Goal: Transaction & Acquisition: Obtain resource

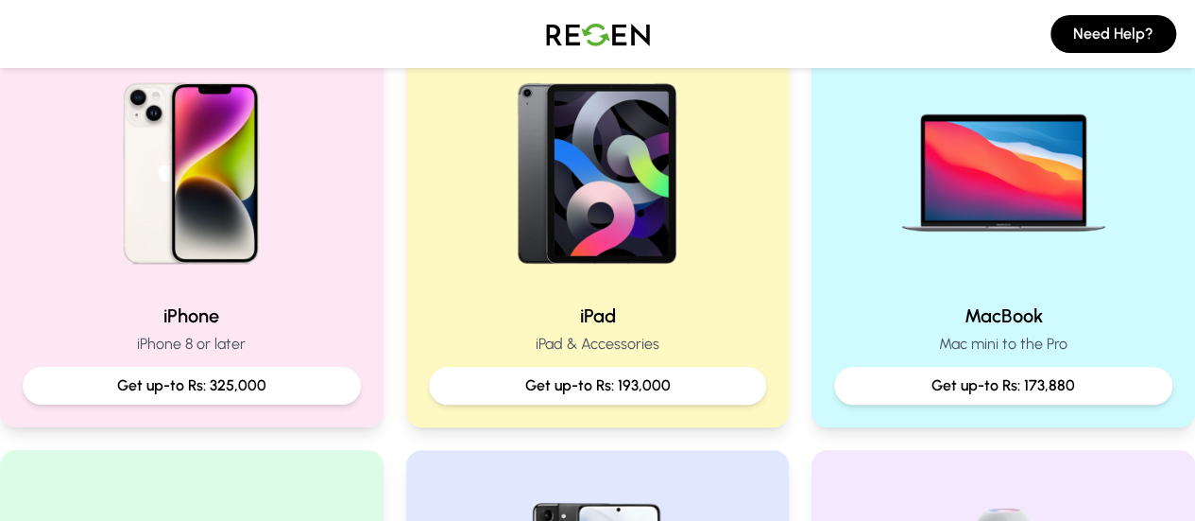
scroll to position [496, 0]
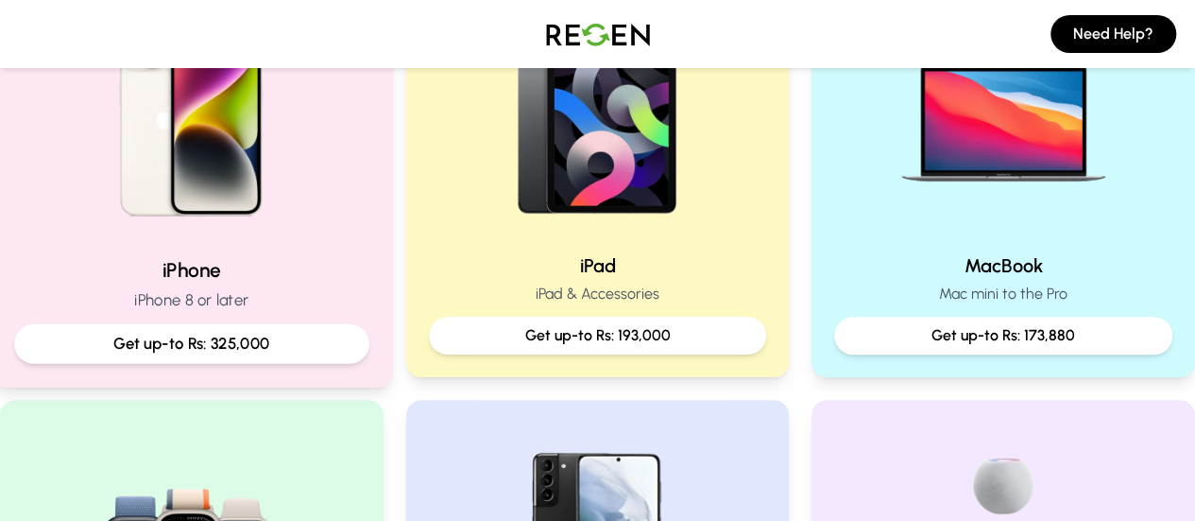
click at [274, 304] on p "iPhone 8 or later" at bounding box center [191, 300] width 355 height 24
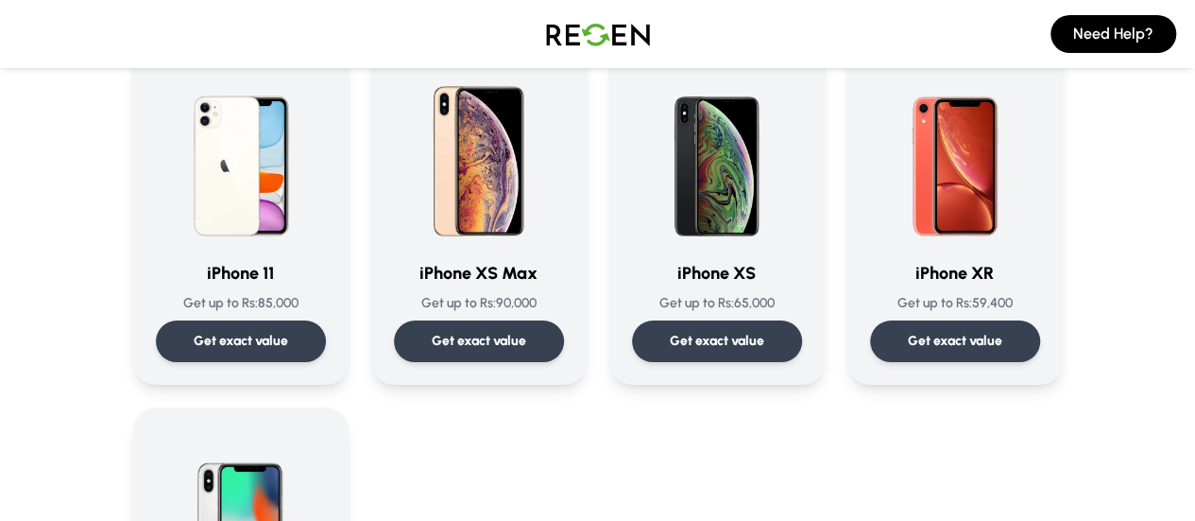
scroll to position [2222, 0]
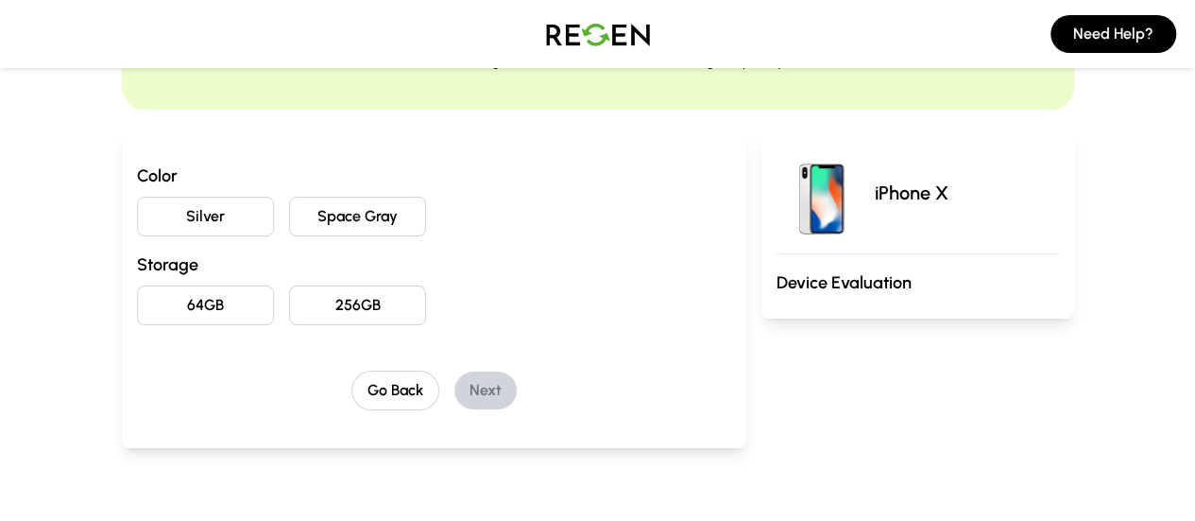
scroll to position [147, 0]
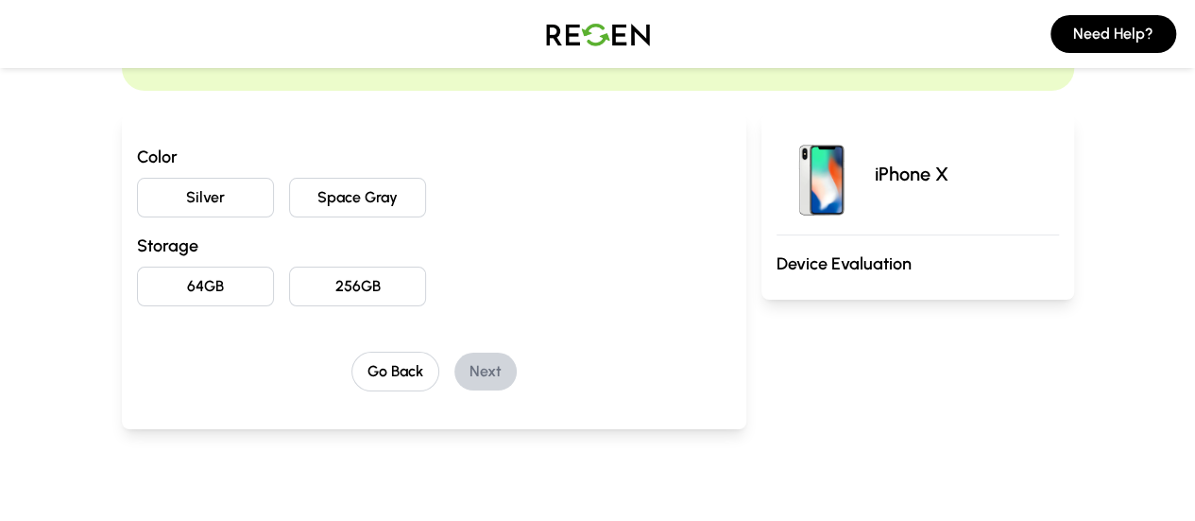
click at [304, 198] on button "Space Gray" at bounding box center [357, 198] width 137 height 40
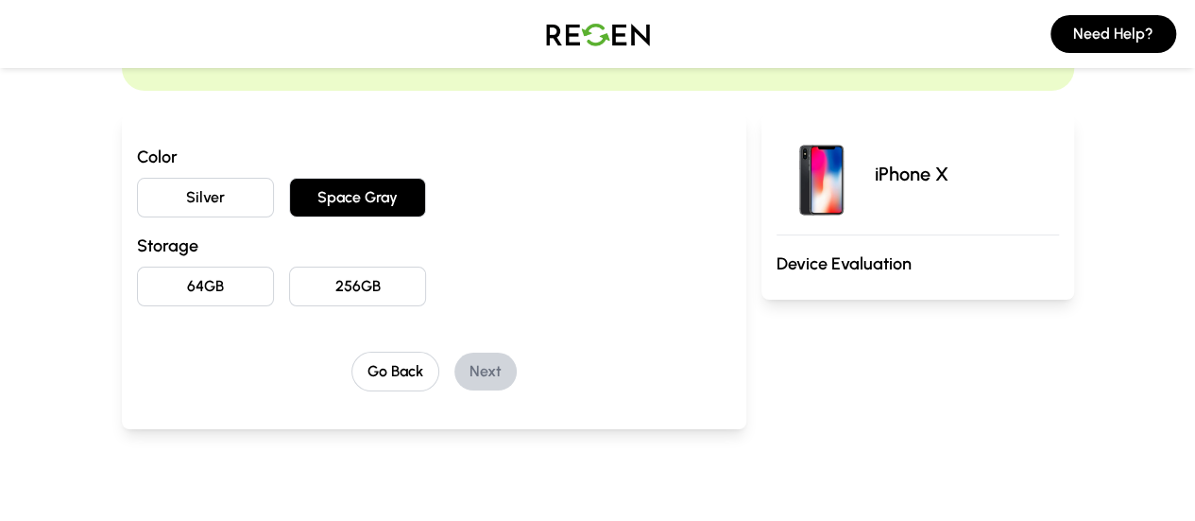
click at [316, 273] on button "256GB" at bounding box center [357, 286] width 137 height 40
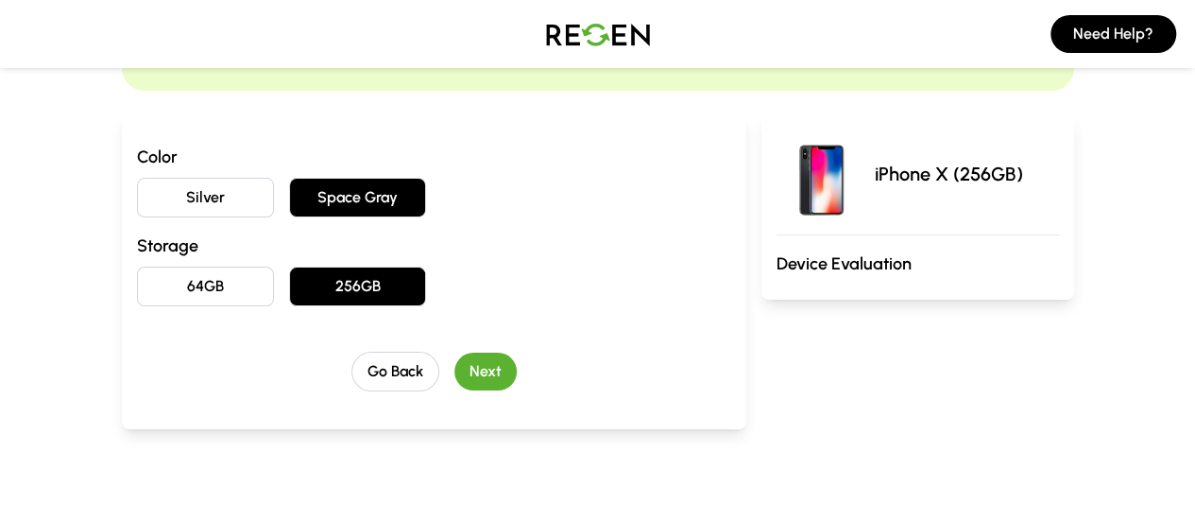
click at [469, 378] on button "Next" at bounding box center [485, 371] width 62 height 38
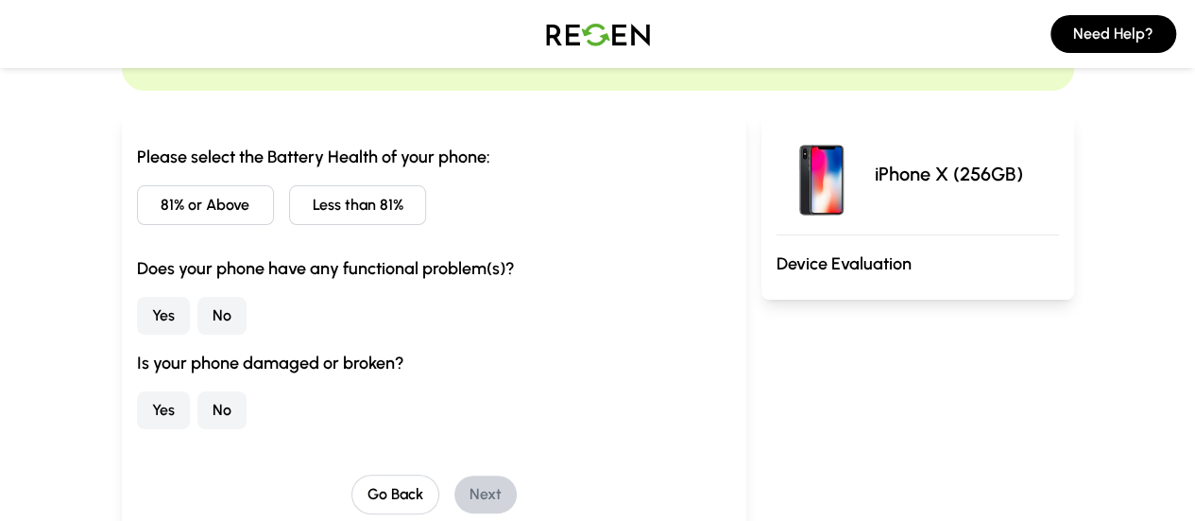
click at [153, 216] on button "81% or Above" at bounding box center [205, 205] width 137 height 40
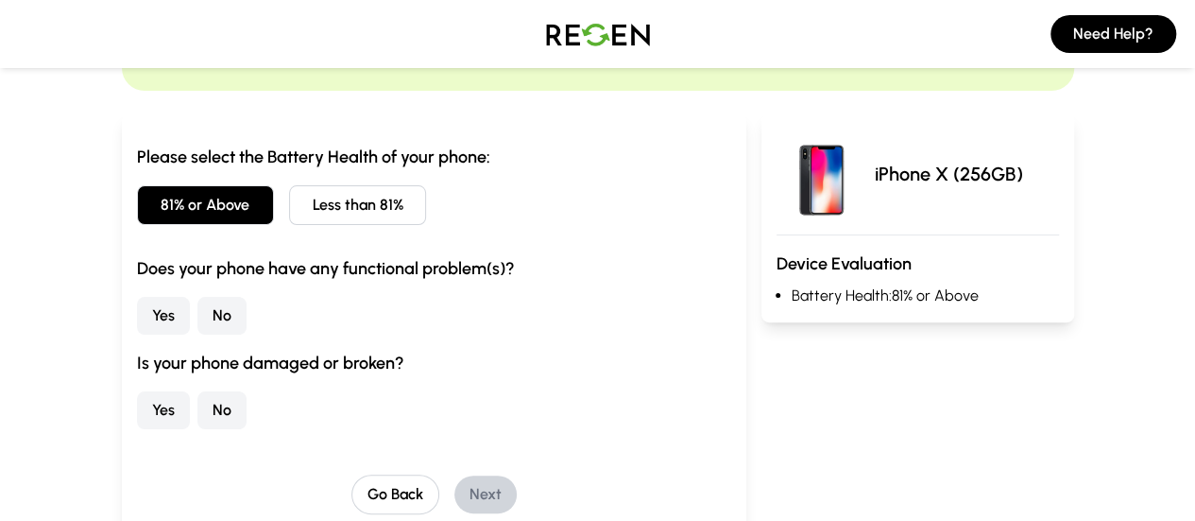
click at [197, 312] on button "No" at bounding box center [221, 316] width 49 height 38
click at [197, 411] on button "No" at bounding box center [221, 410] width 49 height 38
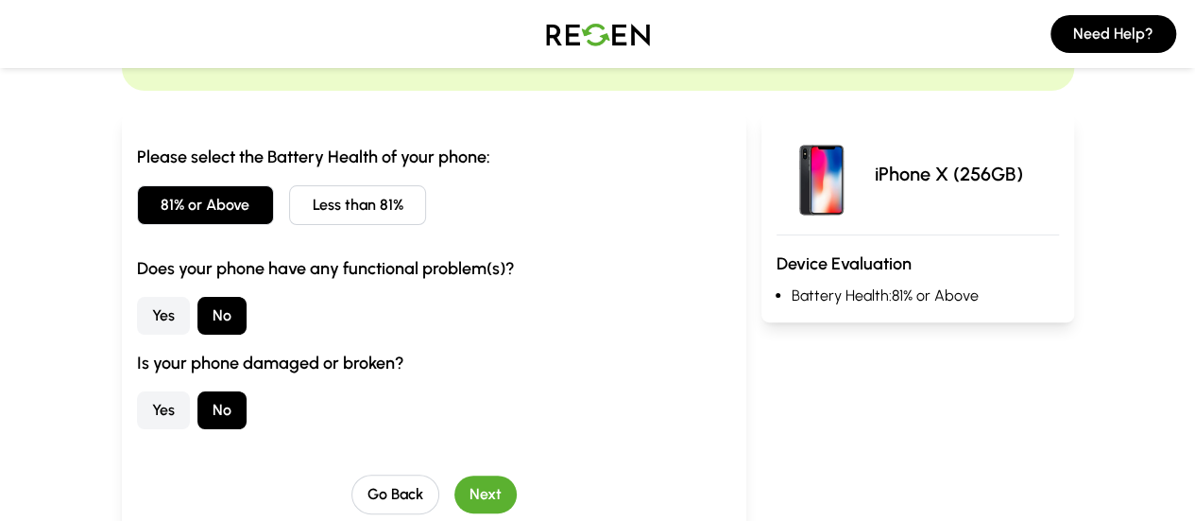
click at [463, 483] on button "Next" at bounding box center [485, 494] width 62 height 38
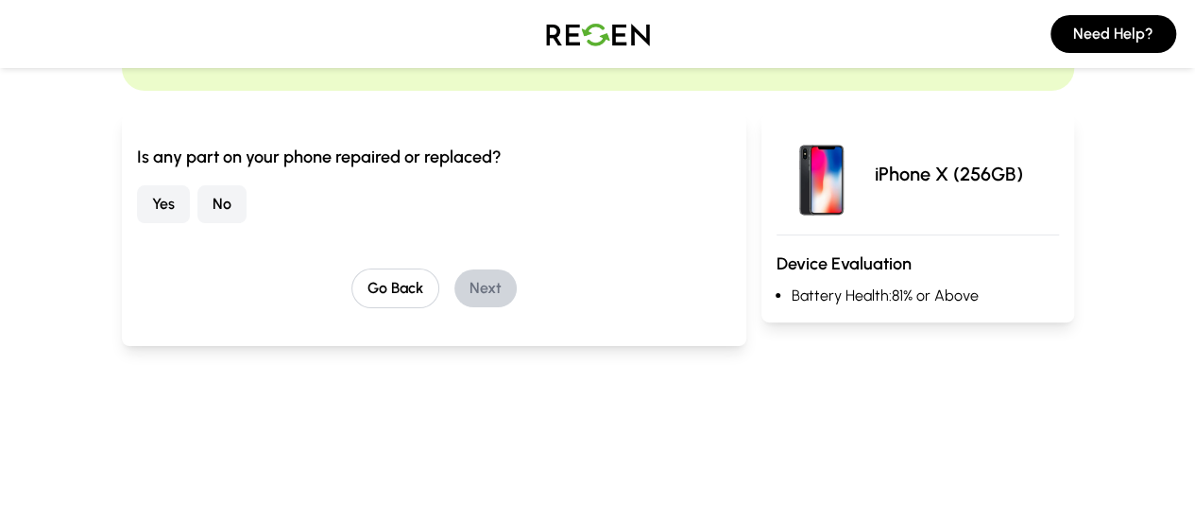
click at [137, 207] on button "Yes" at bounding box center [163, 204] width 53 height 38
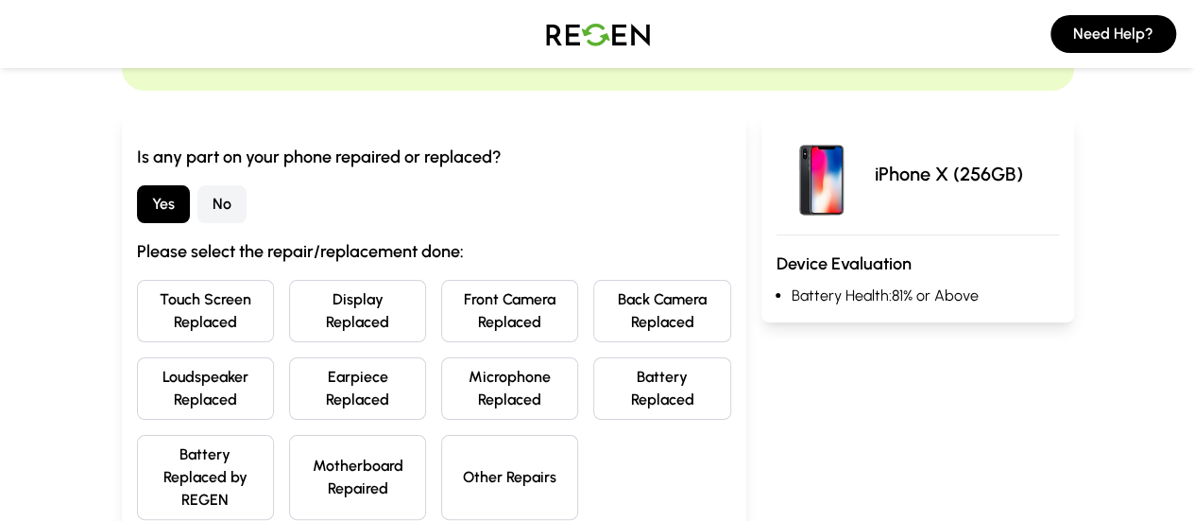
click at [703, 387] on button "Battery Replaced" at bounding box center [661, 388] width 137 height 62
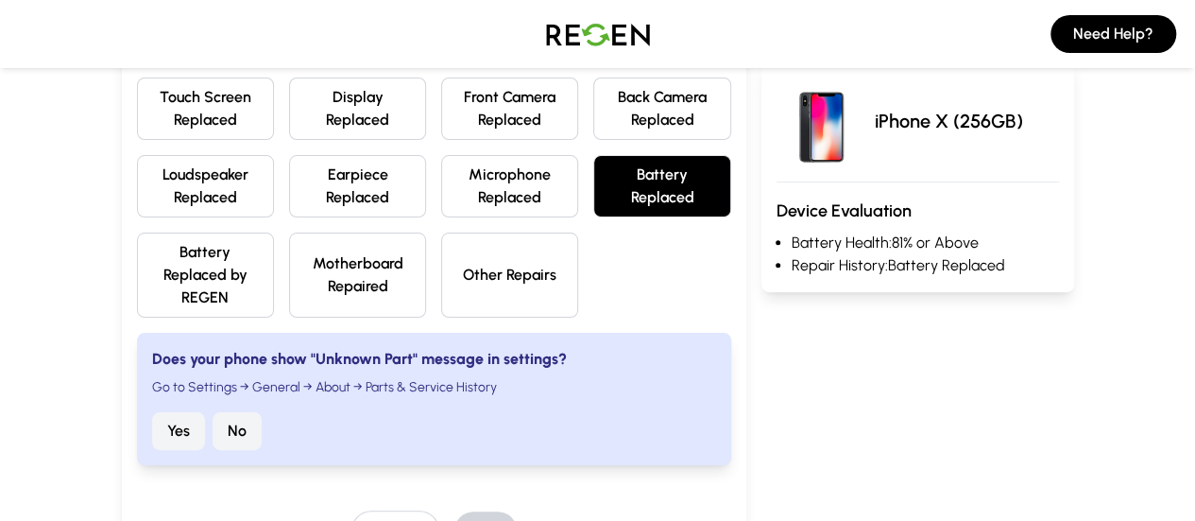
scroll to position [351, 0]
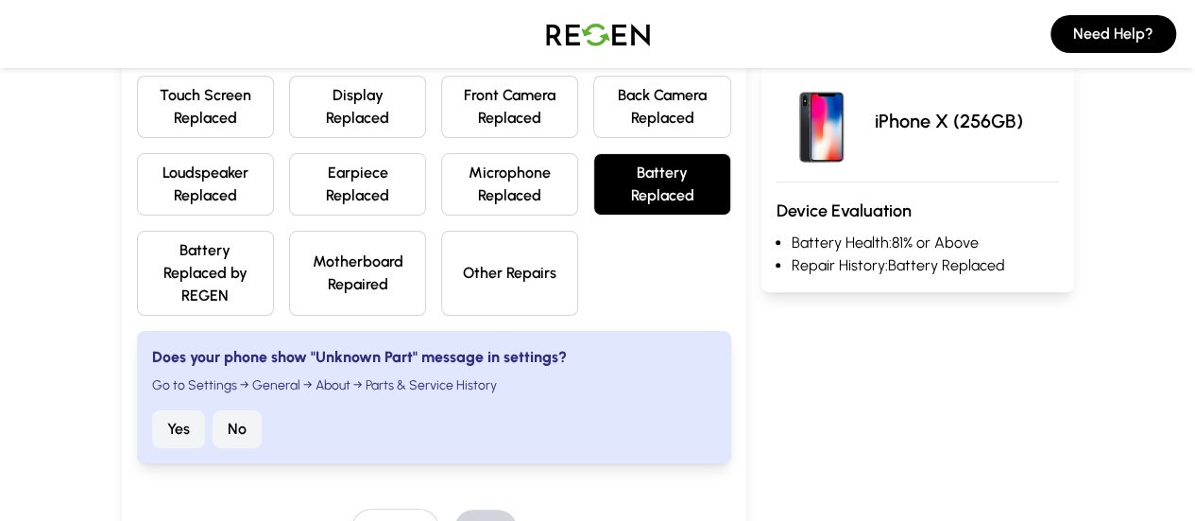
click at [152, 410] on button "Yes" at bounding box center [178, 429] width 53 height 38
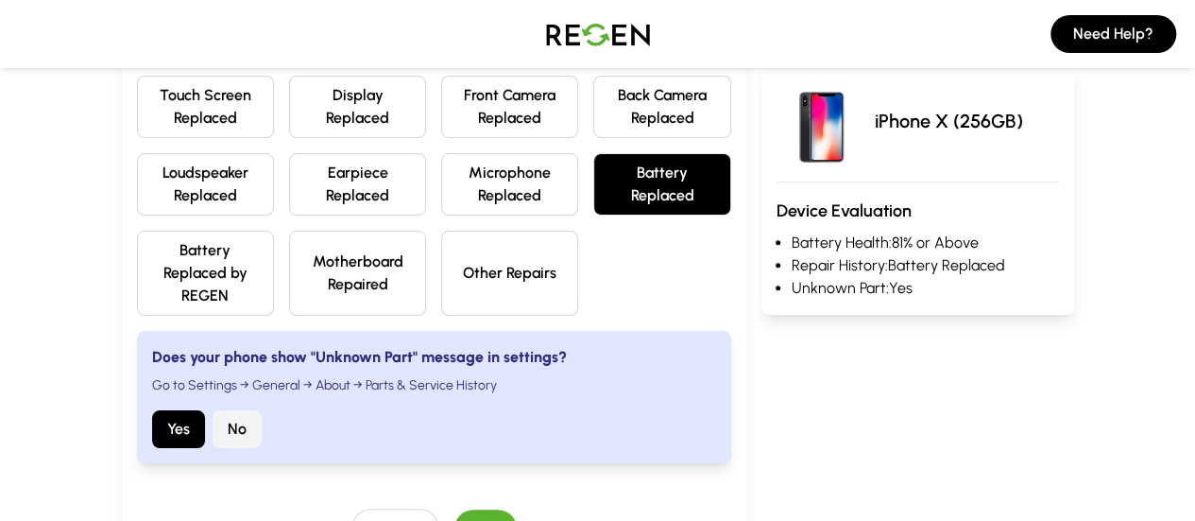
click at [454, 509] on button "Next" at bounding box center [485, 528] width 62 height 38
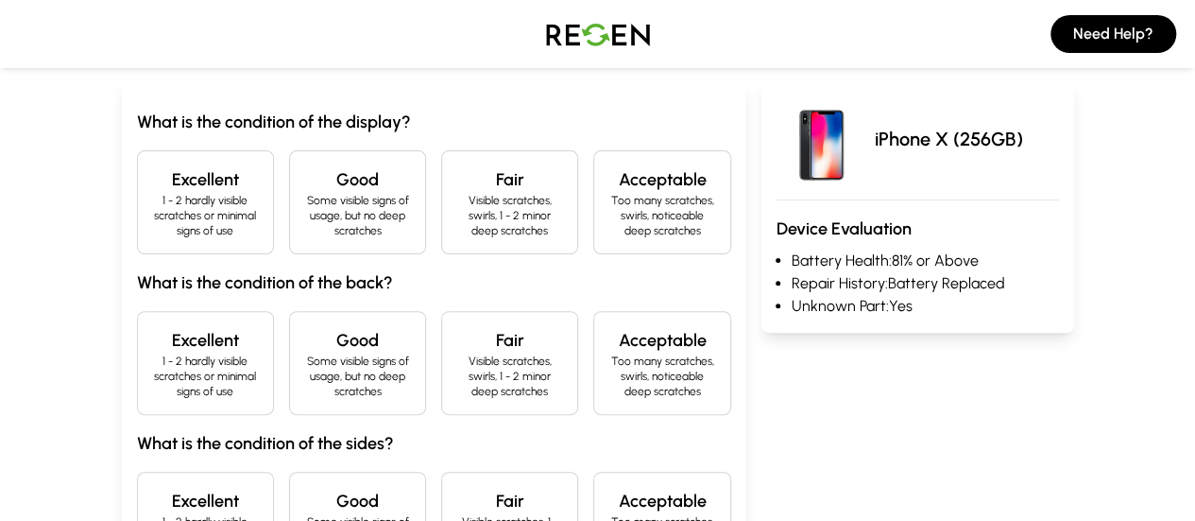
scroll to position [173, 0]
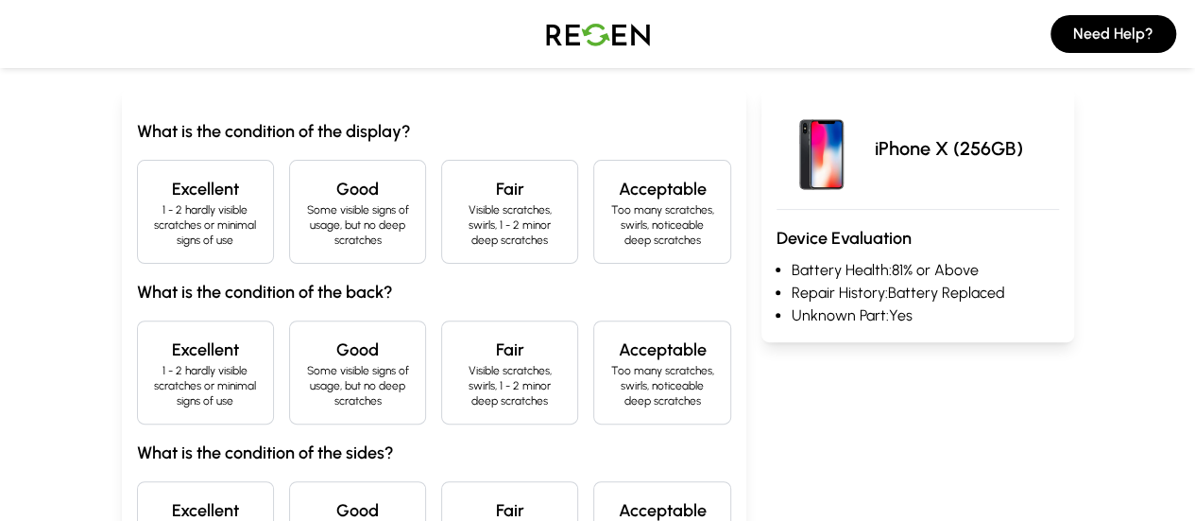
click at [183, 196] on div "Excellent 1 - 2 hardly visible scratches or minimal signs of use" at bounding box center [205, 212] width 137 height 104
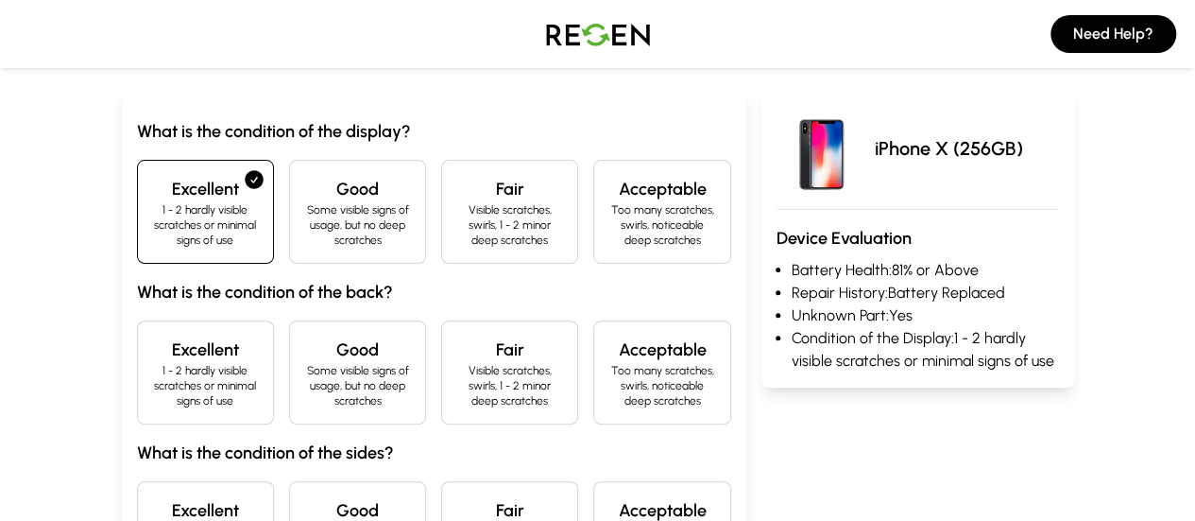
click at [153, 337] on h4 "Excellent" at bounding box center [205, 349] width 105 height 26
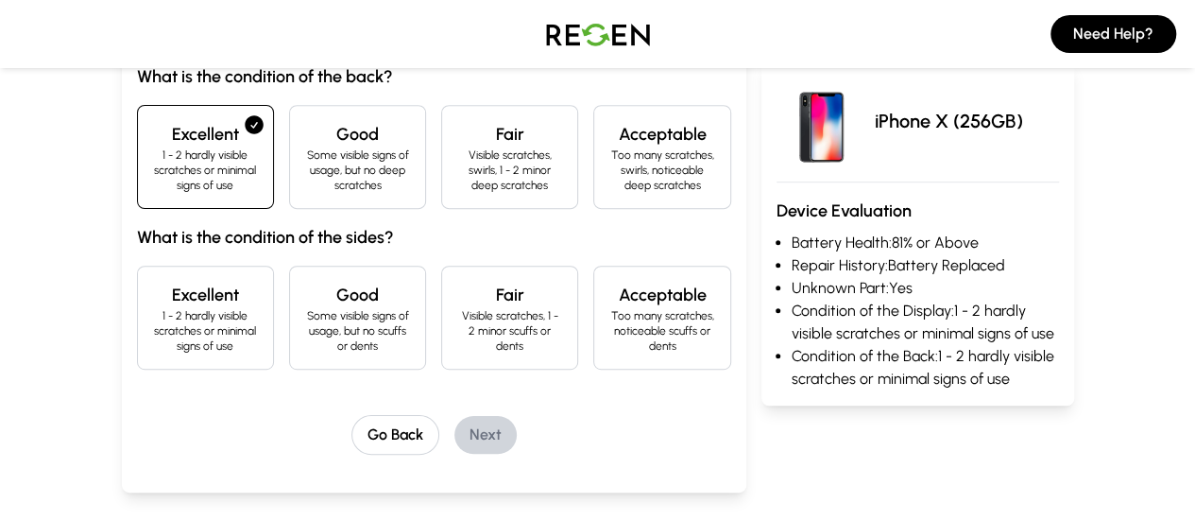
scroll to position [408, 0]
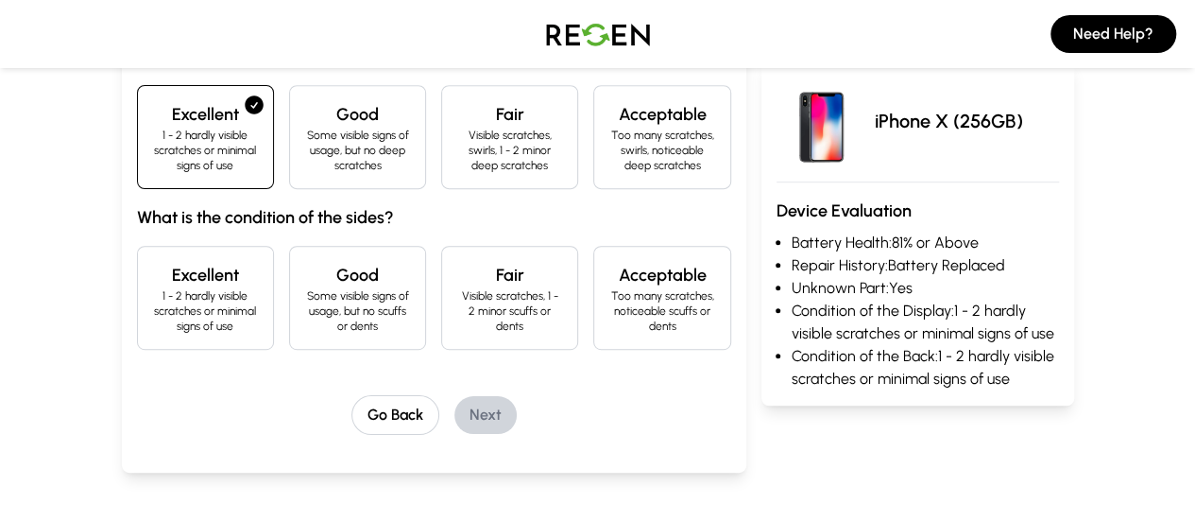
drag, startPoint x: 289, startPoint y: 260, endPoint x: 298, endPoint y: 265, distance: 10.2
click at [305, 288] on p "Some visible signs of usage, but no scuffs or dents" at bounding box center [357, 310] width 105 height 45
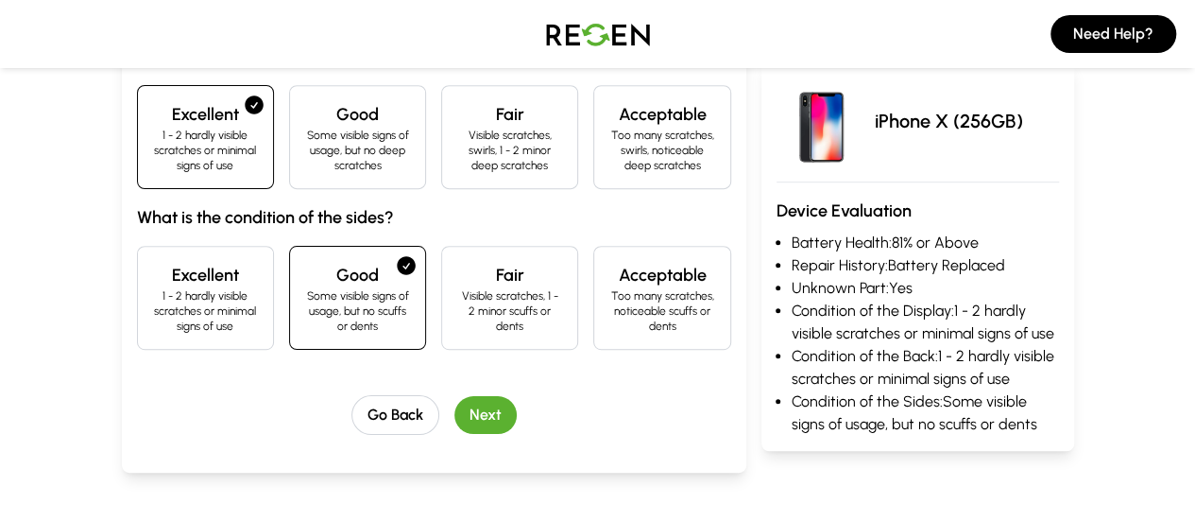
click at [454, 396] on button "Next" at bounding box center [485, 415] width 62 height 38
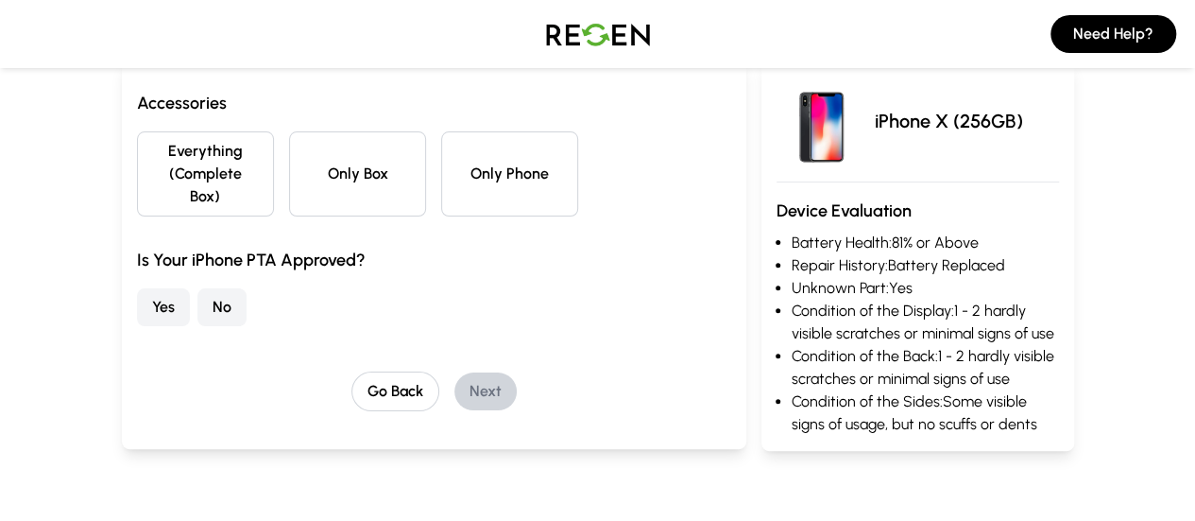
scroll to position [169, 0]
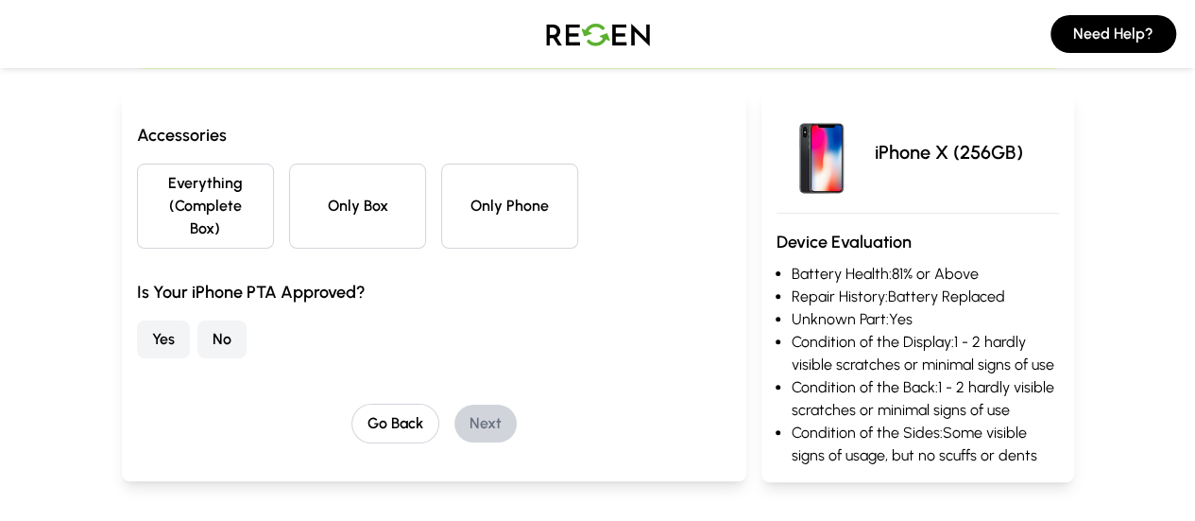
click at [482, 196] on button "Only Phone" at bounding box center [509, 205] width 137 height 85
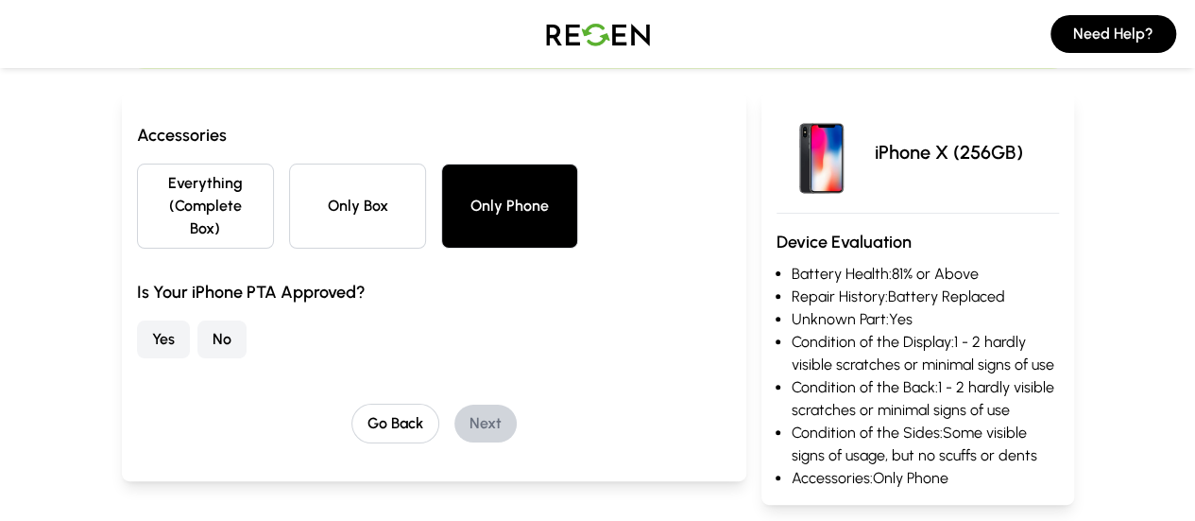
click at [137, 320] on button "Yes" at bounding box center [163, 339] width 53 height 38
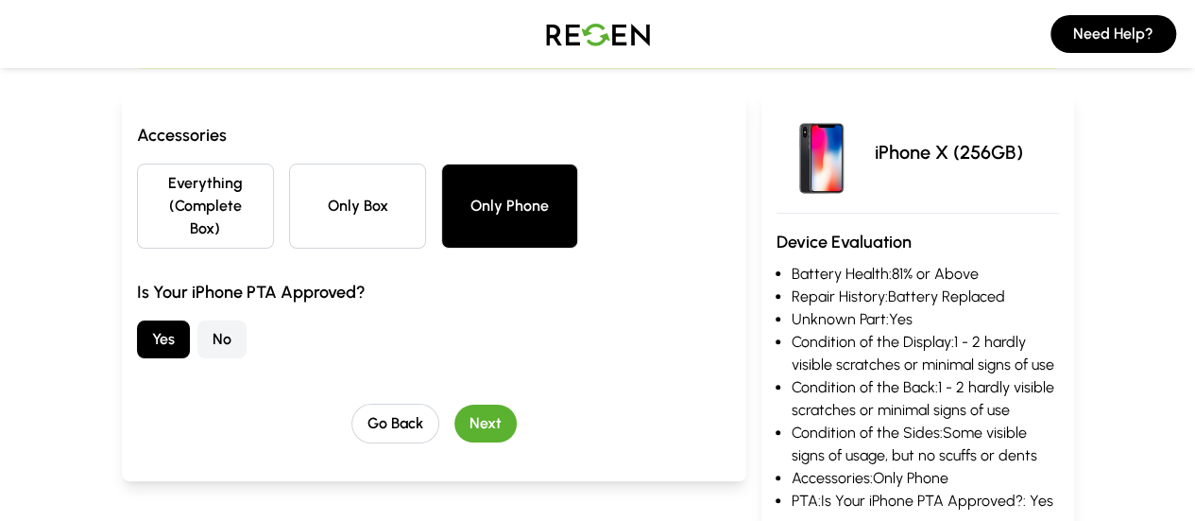
click at [454, 408] on button "Next" at bounding box center [485, 423] width 62 height 38
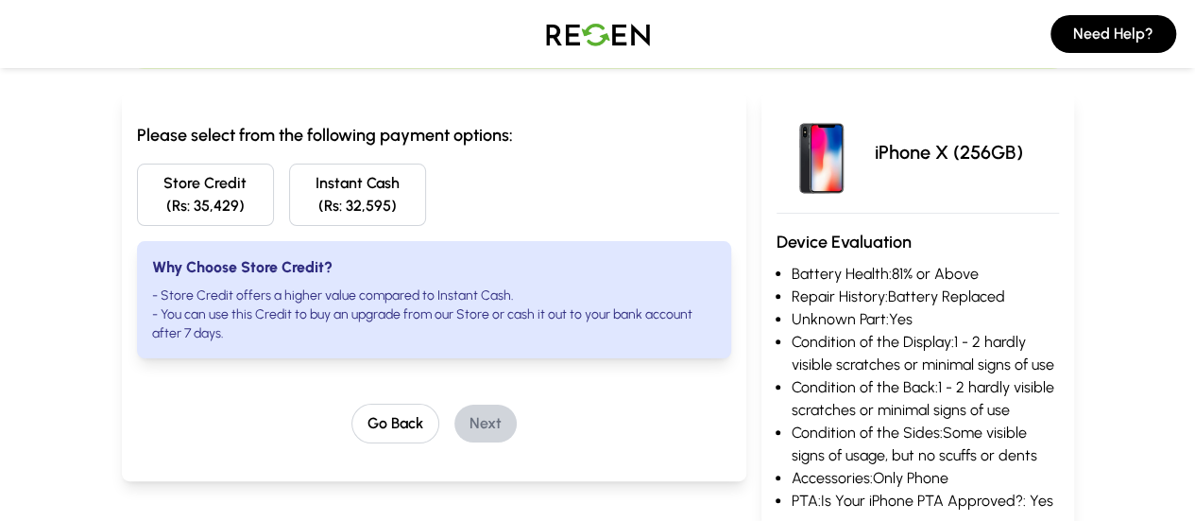
click at [365, 211] on button "Instant Cash (Rs: 32,595)" at bounding box center [357, 194] width 137 height 62
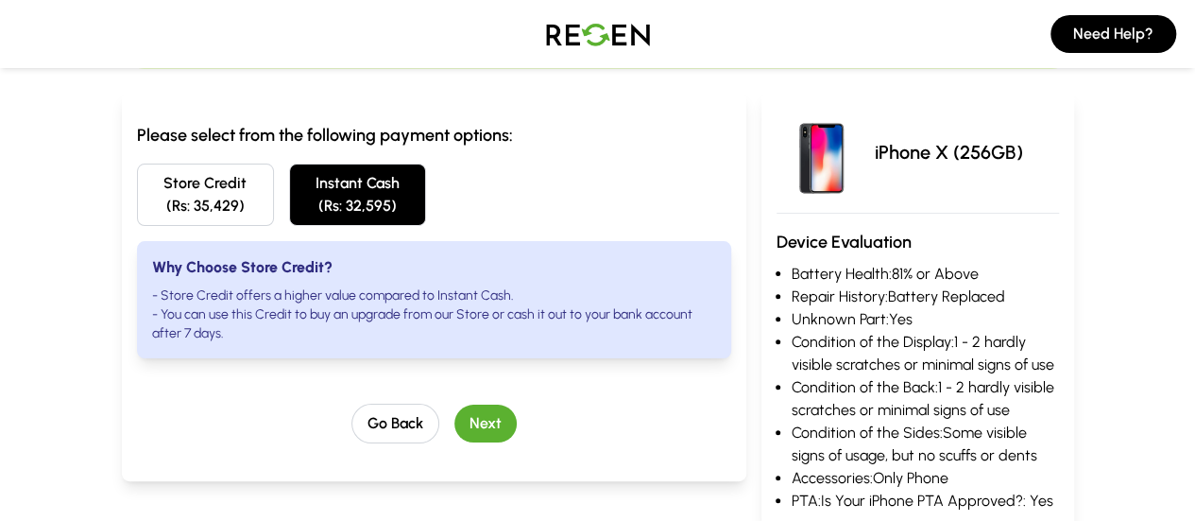
click at [454, 404] on button "Next" at bounding box center [485, 423] width 62 height 38
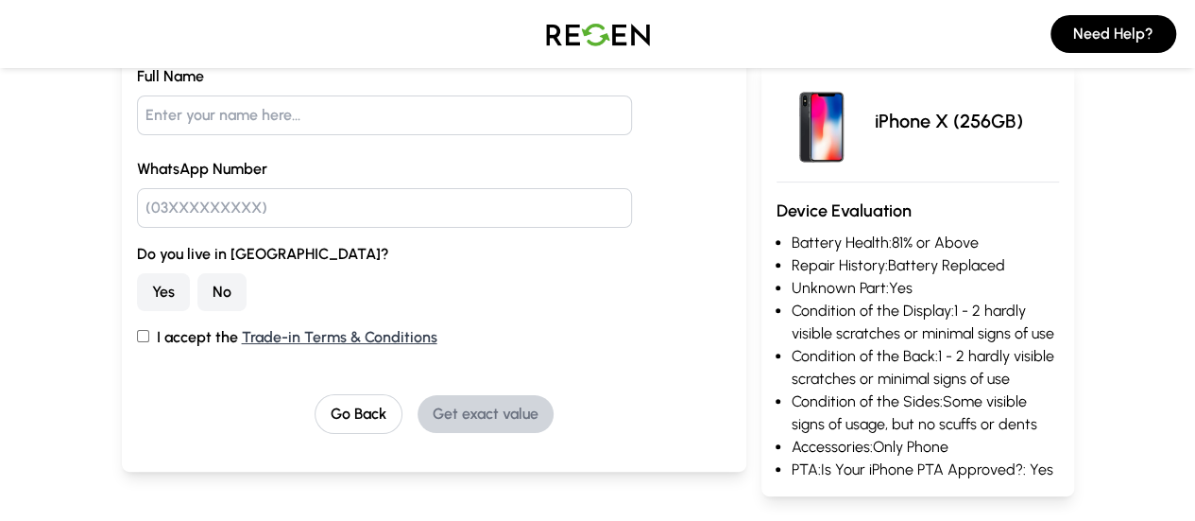
scroll to position [234, 0]
click at [197, 296] on button "No" at bounding box center [221, 291] width 49 height 38
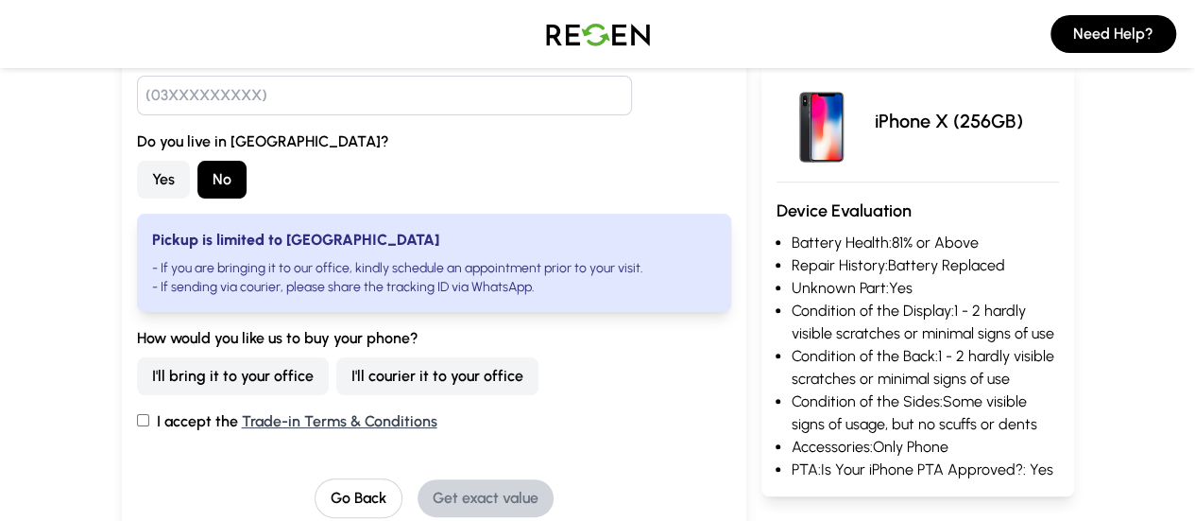
scroll to position [0, 0]
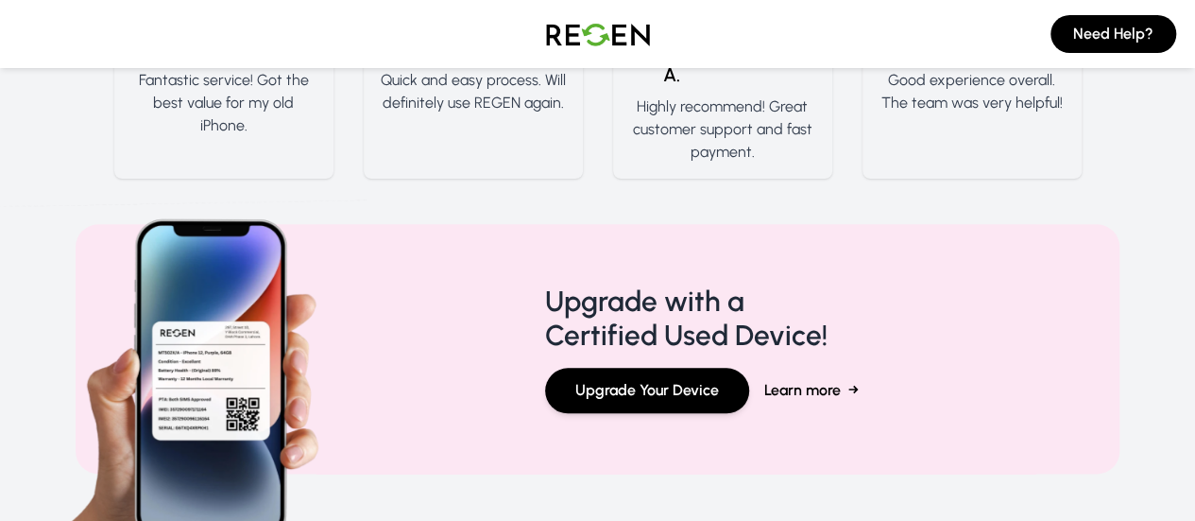
scroll to position [916, 0]
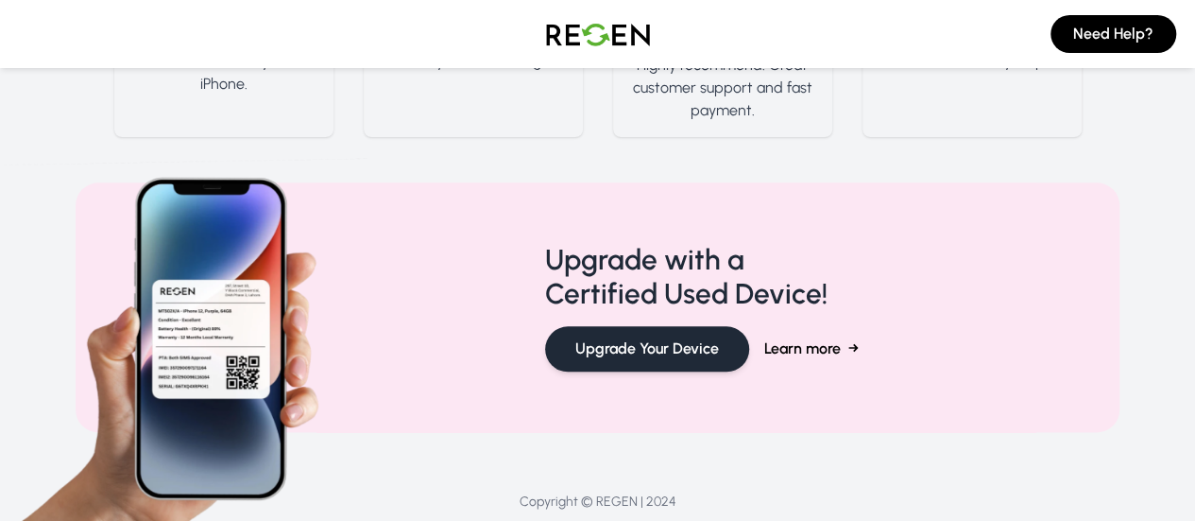
click at [678, 326] on button "Upgrade Your Device" at bounding box center [647, 348] width 204 height 45
